Goal: Information Seeking & Learning: Learn about a topic

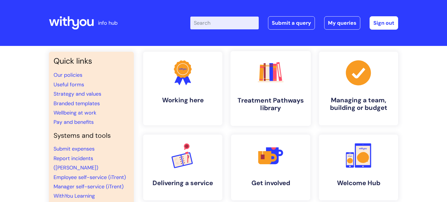
click at [288, 83] on link ".cls-1{fill:#f89b22;}.cls-1,.cls-2,.cls-3,.cls-4,.cls-5,.cls-6,.cls-7{stroke-wi…" at bounding box center [270, 88] width 80 height 75
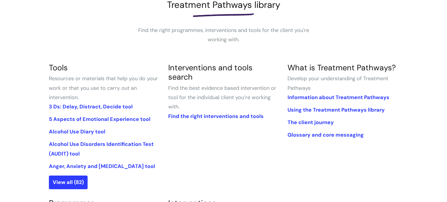
scroll to position [93, 0]
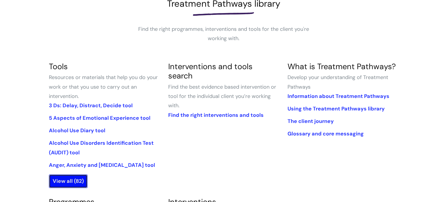
click at [67, 183] on link "View all (82)" at bounding box center [68, 181] width 39 height 13
